Goal: Navigation & Orientation: Find specific page/section

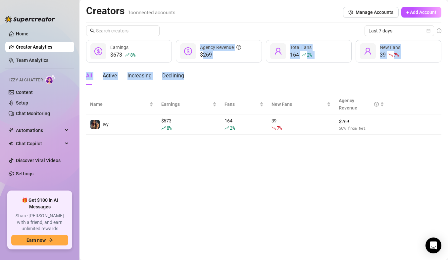
drag, startPoint x: 407, startPoint y: 76, endPoint x: 202, endPoint y: 61, distance: 206.1
click at [202, 61] on div "Last 7 days $673 8 % Earnings $269 Agency Revenue 164 2 % Total Fans 39 7 % New…" at bounding box center [263, 79] width 355 height 109
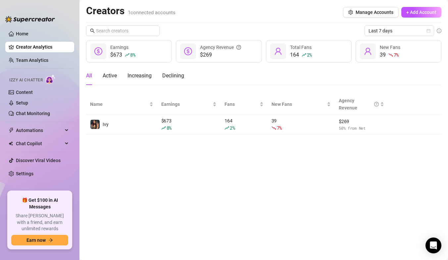
click at [229, 27] on div "Last 7 days" at bounding box center [263, 30] width 355 height 11
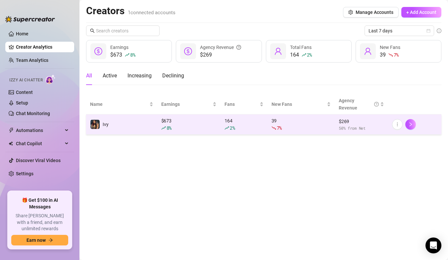
click at [133, 119] on td "Ivy" at bounding box center [121, 125] width 71 height 20
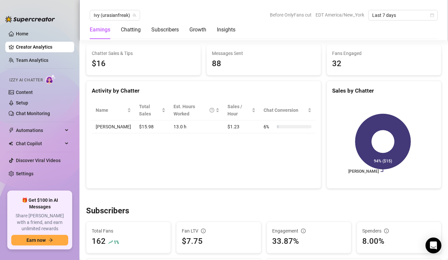
scroll to position [230, 0]
click at [33, 93] on link "Content" at bounding box center [24, 92] width 17 height 5
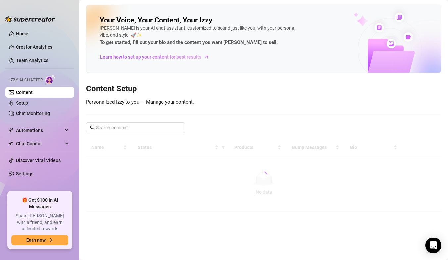
click at [33, 94] on link "Content" at bounding box center [24, 92] width 17 height 5
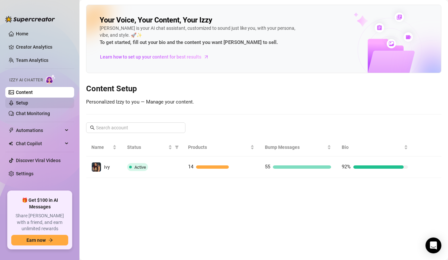
click at [28, 106] on link "Setup" at bounding box center [22, 102] width 12 height 5
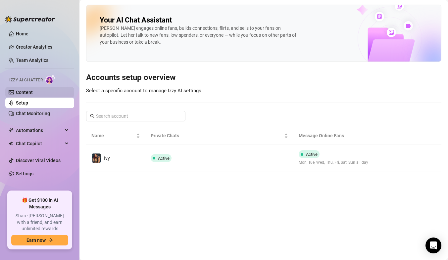
click at [33, 95] on link "Content" at bounding box center [24, 92] width 17 height 5
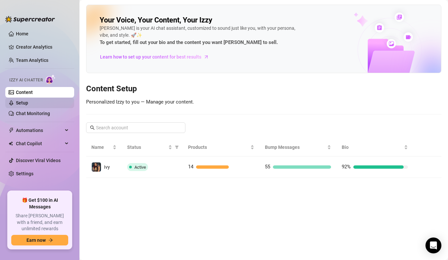
click at [28, 102] on link "Setup" at bounding box center [22, 102] width 12 height 5
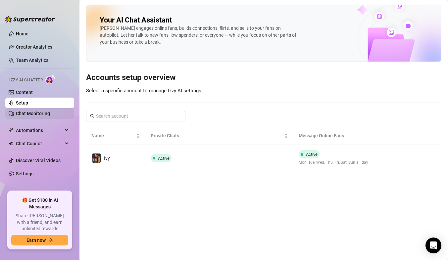
click at [37, 112] on link "Chat Monitoring" at bounding box center [33, 113] width 34 height 5
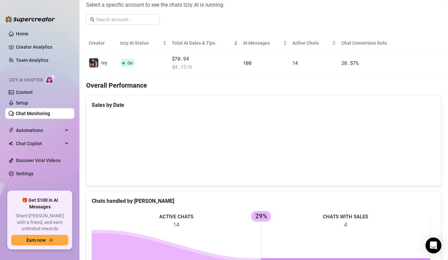
scroll to position [95, 0]
